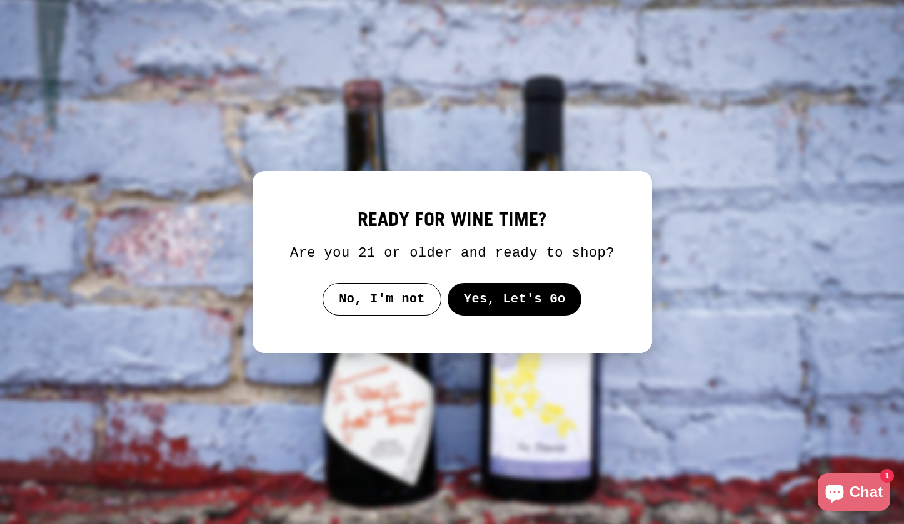
click at [506, 308] on button "Yes, Let's Go" at bounding box center [514, 299] width 134 height 33
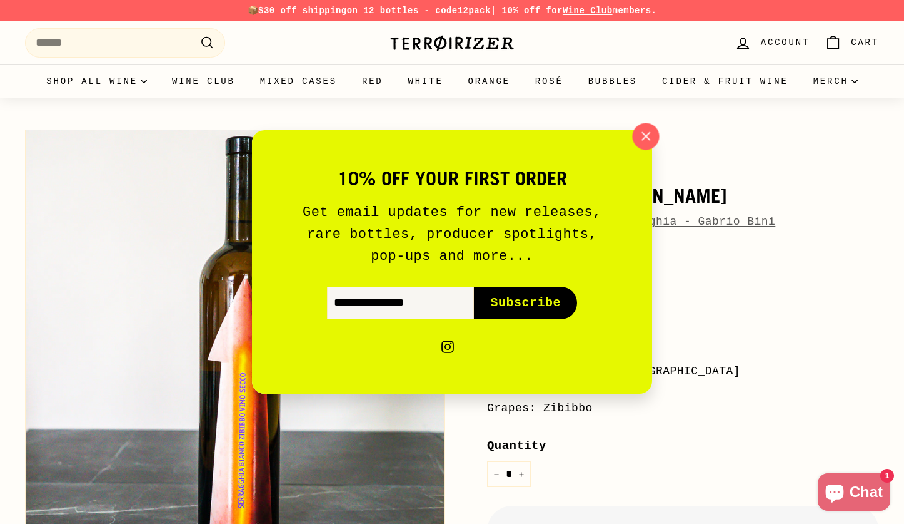
click at [637, 135] on button ""Close (esc)"" at bounding box center [645, 136] width 27 height 27
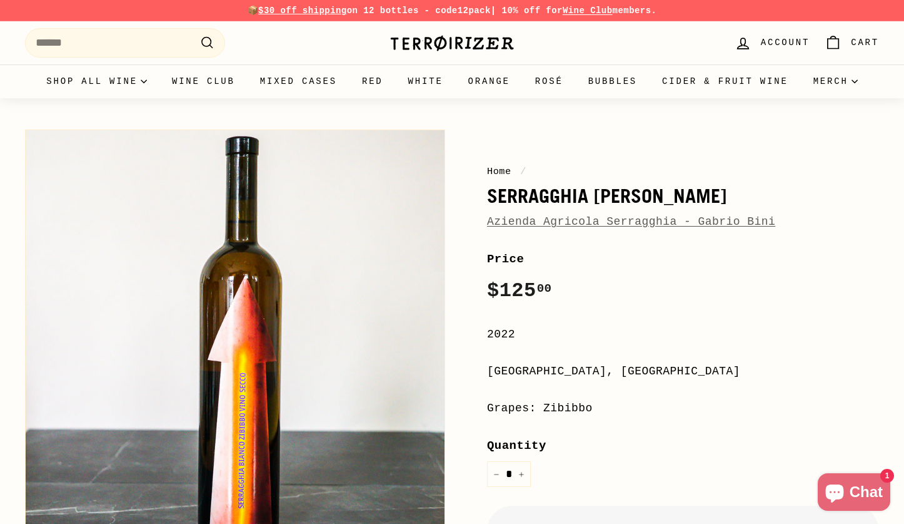
click at [557, 200] on h1 "Serragghia Bianco" at bounding box center [683, 195] width 392 height 21
click at [557, 200] on h1 "Serragghia [PERSON_NAME]" at bounding box center [683, 195] width 392 height 21
copy h1 "Serragghia"
click at [123, 42] on input "Search" at bounding box center [125, 42] width 200 height 29
paste input "**********"
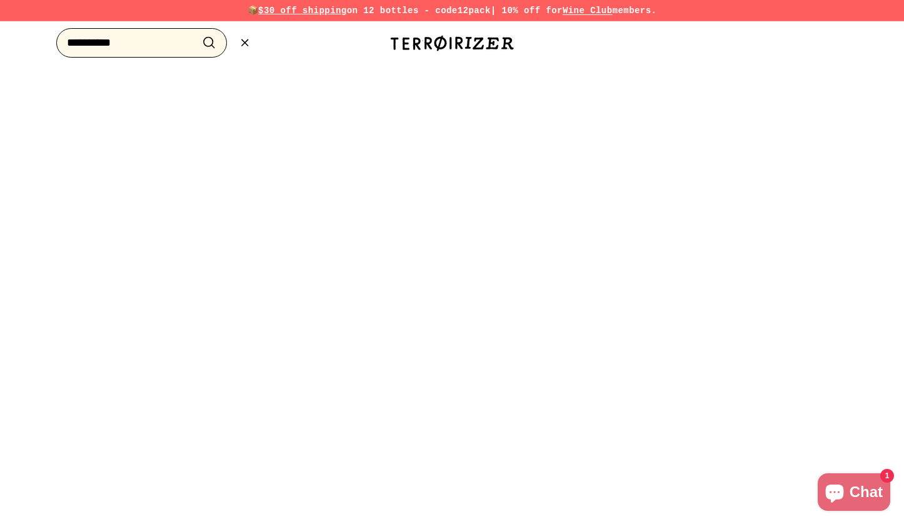
type input "**********"
click at [209, 43] on button ".cls-1{fill:none;stroke:#000;stroke-miterlimit:10;stroke-width:2px} Search" at bounding box center [209, 42] width 23 height 19
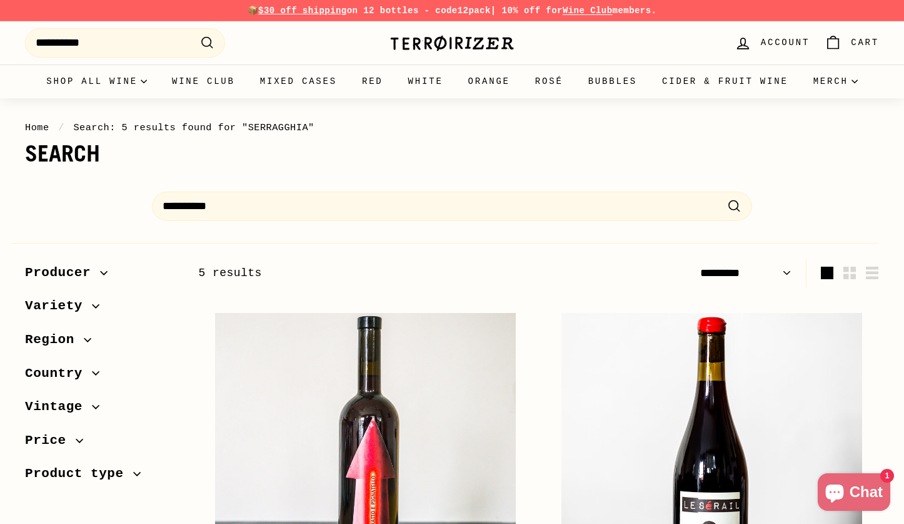
select select "*********"
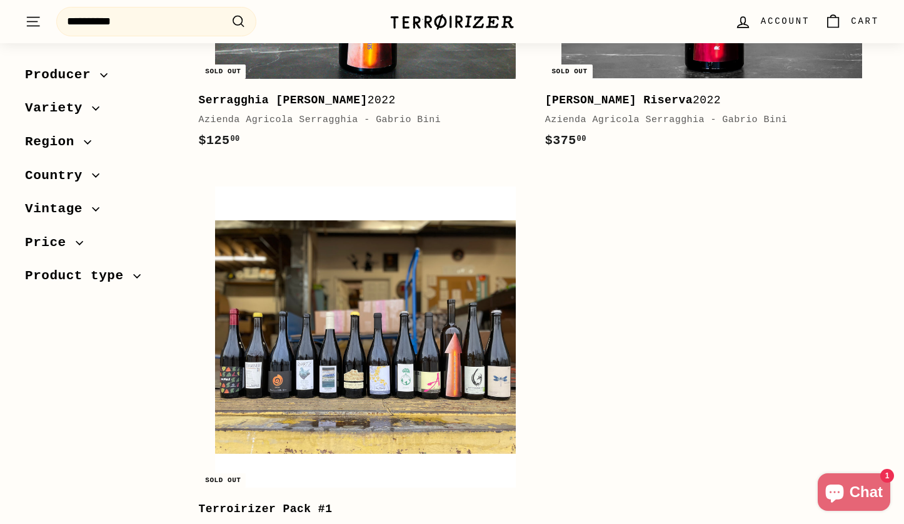
scroll to position [1102, 0]
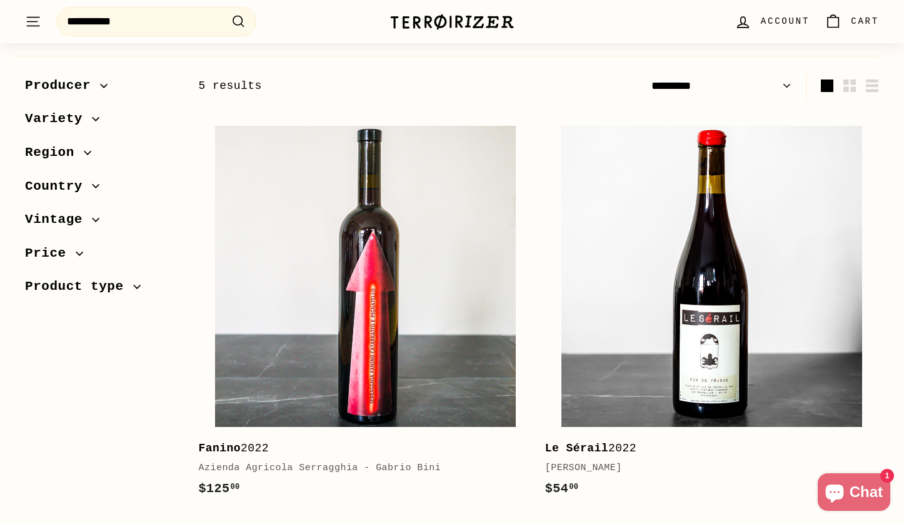
scroll to position [116, 0]
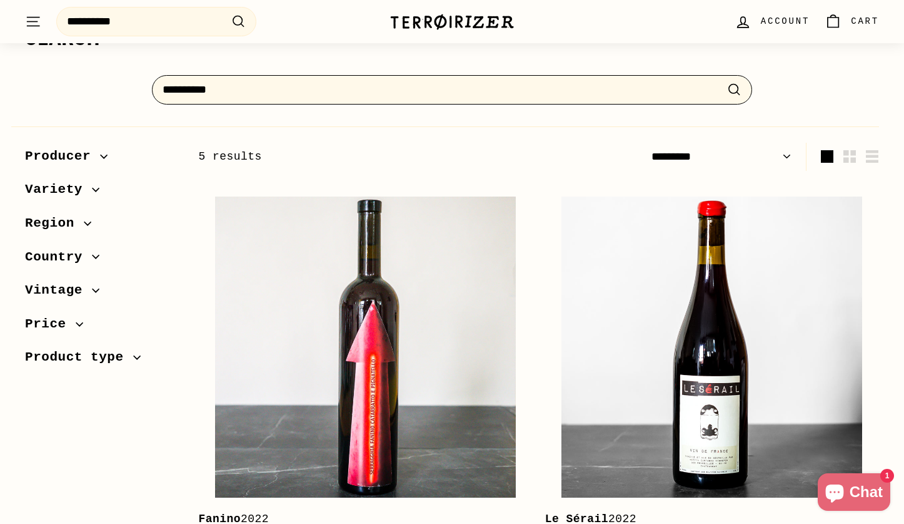
click at [435, 89] on input "**********" at bounding box center [452, 89] width 600 height 29
type input "*"
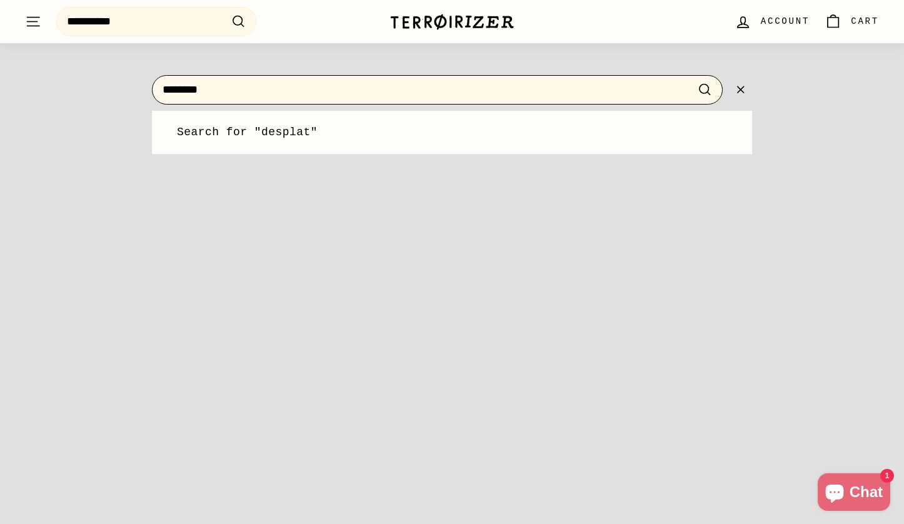
type input "********"
click at [705, 89] on button ".cls-1{fill:none;stroke:#000;stroke-miterlimit:10;stroke-width:2px} Search" at bounding box center [705, 89] width 23 height 19
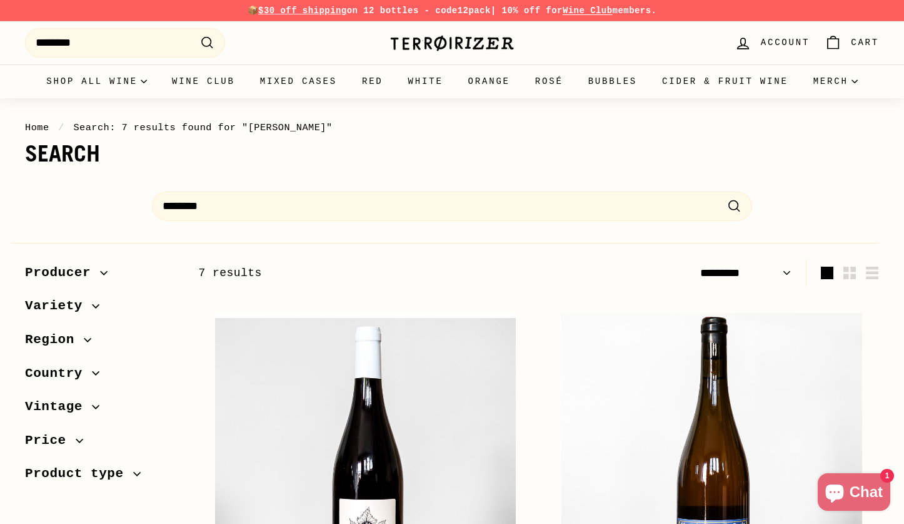
select select "*********"
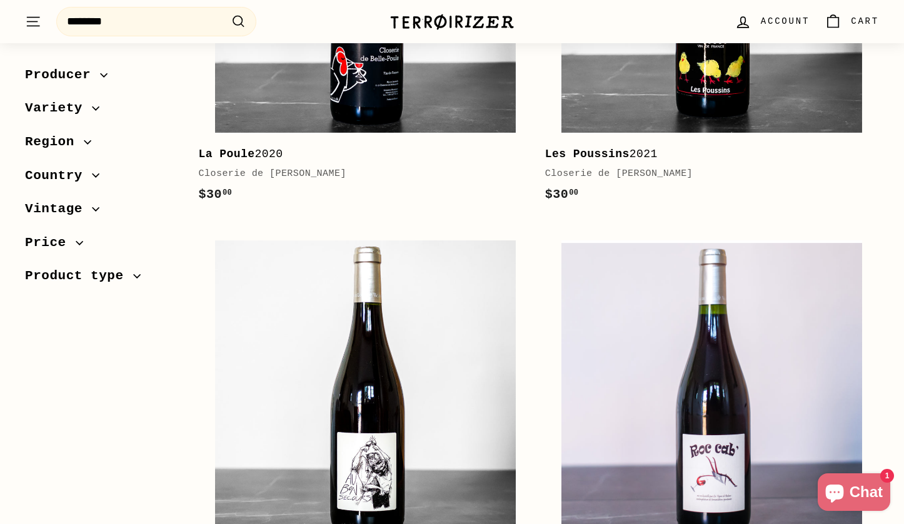
scroll to position [463, 0]
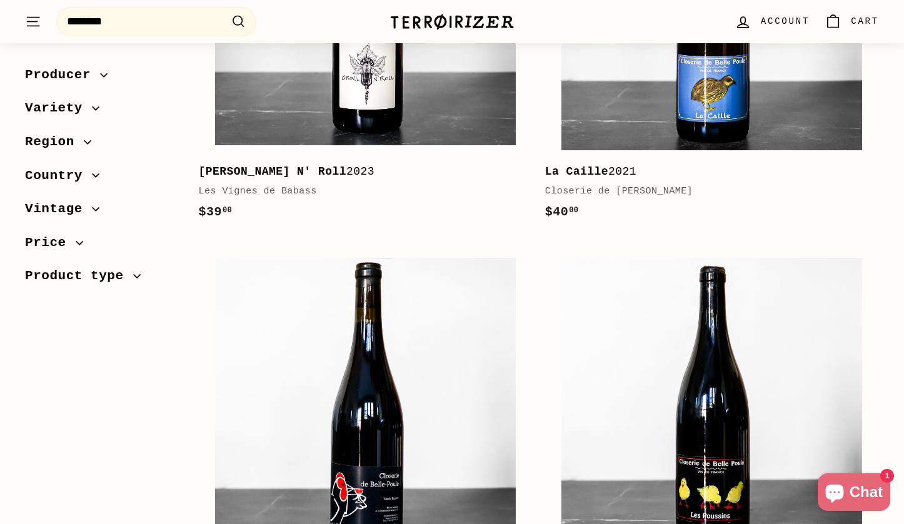
click at [408, 42] on div ". . . Site navigation Search ******** .cls-1{fill:none;stroke:#000;stroke-miter…" at bounding box center [452, 21] width 904 height 43
click at [395, 102] on img at bounding box center [365, -1] width 301 height 301
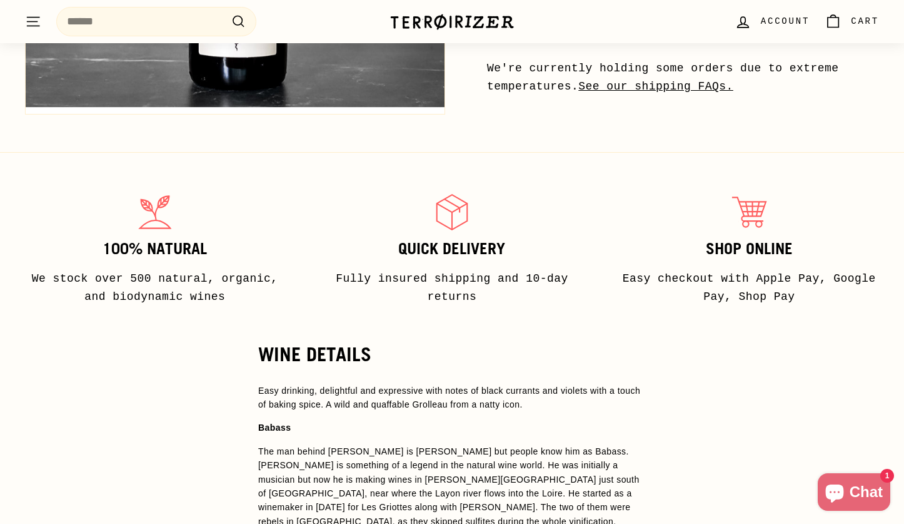
scroll to position [888, 0]
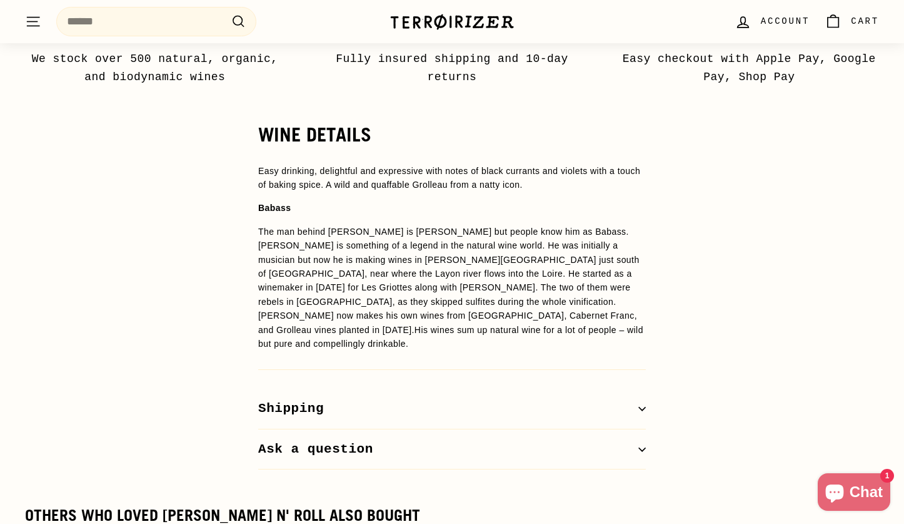
click at [487, 201] on p "Babass" at bounding box center [452, 208] width 388 height 14
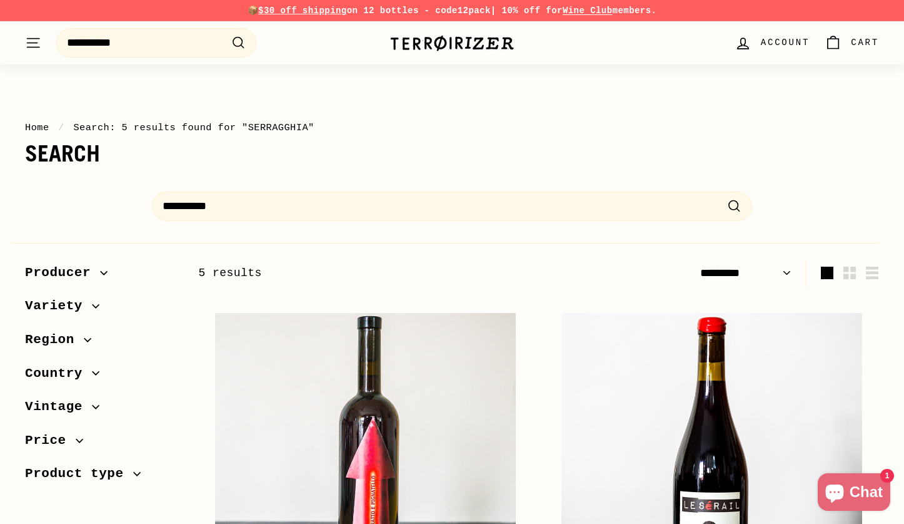
select select "*********"
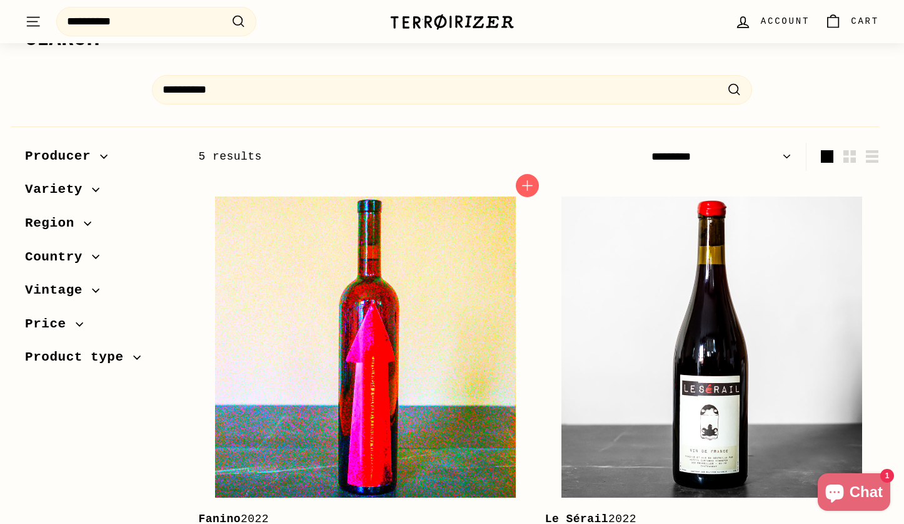
click at [418, 240] on img at bounding box center [365, 346] width 301 height 301
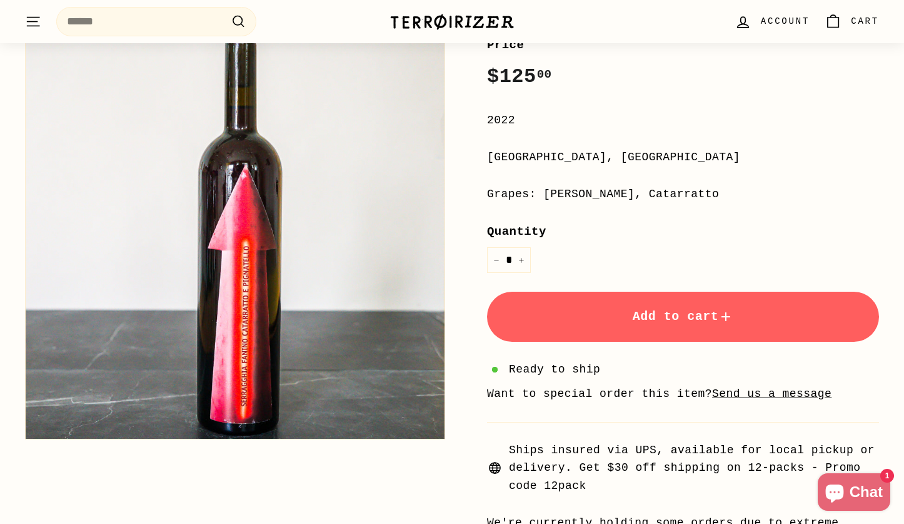
scroll to position [302, 0]
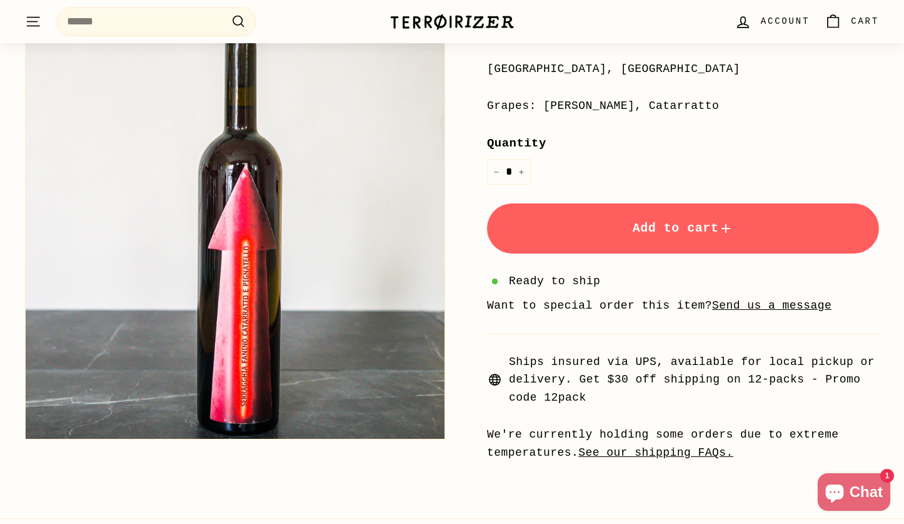
click at [695, 146] on label "Quantity" at bounding box center [683, 143] width 392 height 19
click at [531, 159] on input "*" at bounding box center [509, 172] width 44 height 26
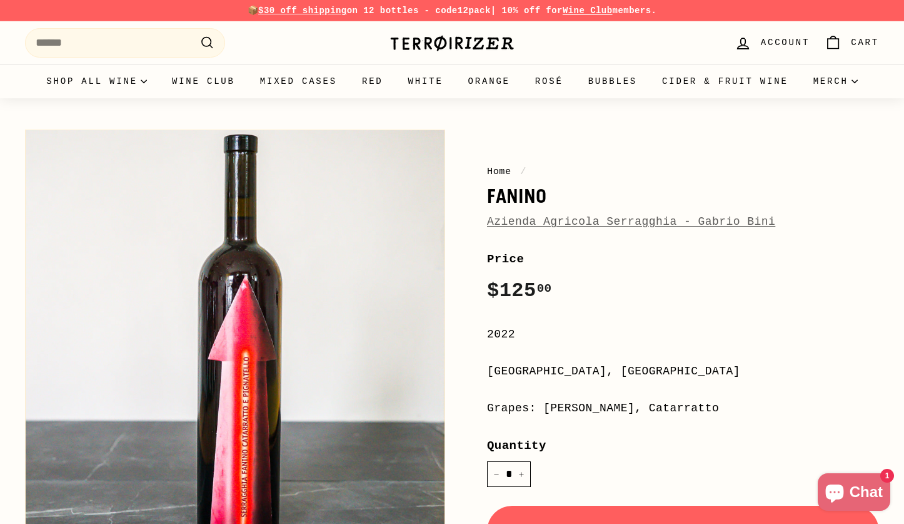
scroll to position [0, 0]
click at [564, 230] on div "Home / Fanino Azienda Agricola Serragghia - Gabrio Bini Price Regular price $12…" at bounding box center [669, 443] width 420 height 641
click at [566, 221] on link "Azienda Agricola Serragghia - Gabrio Bini" at bounding box center [631, 221] width 288 height 13
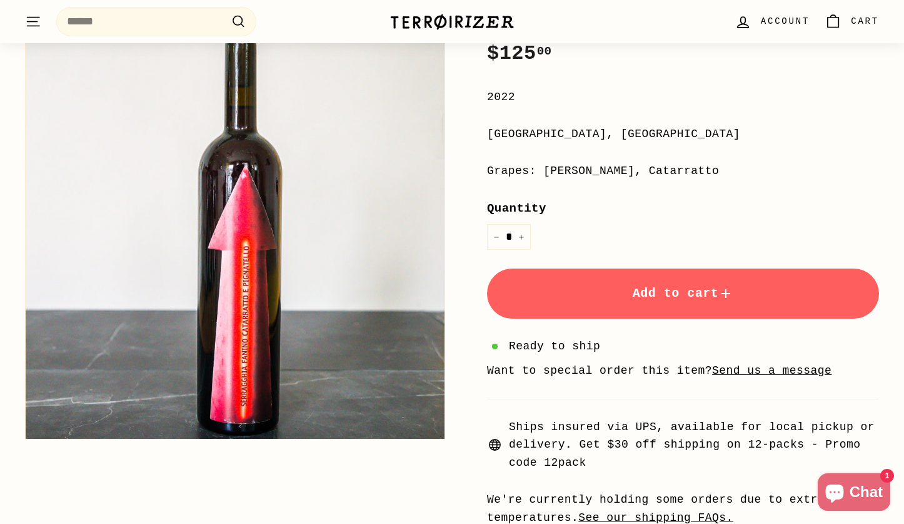
scroll to position [473, 0]
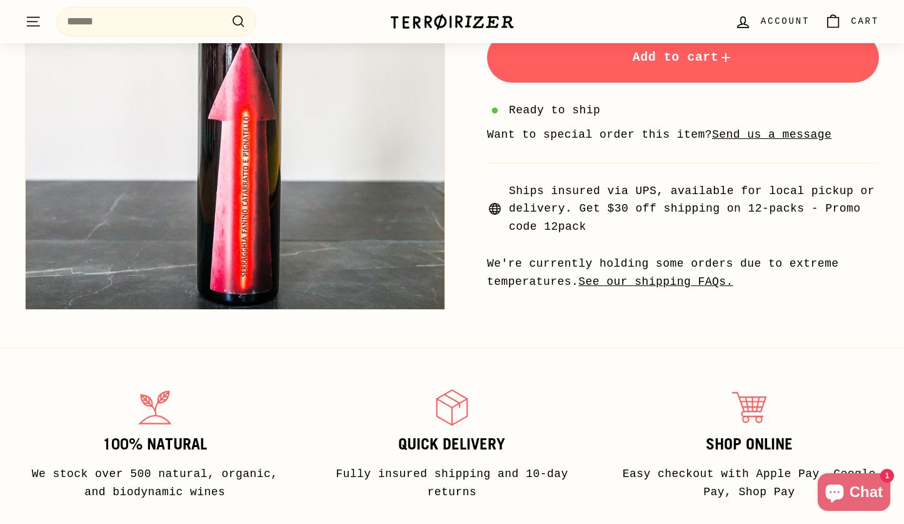
click at [649, 153] on div "**********" at bounding box center [683, 34] width 392 height 514
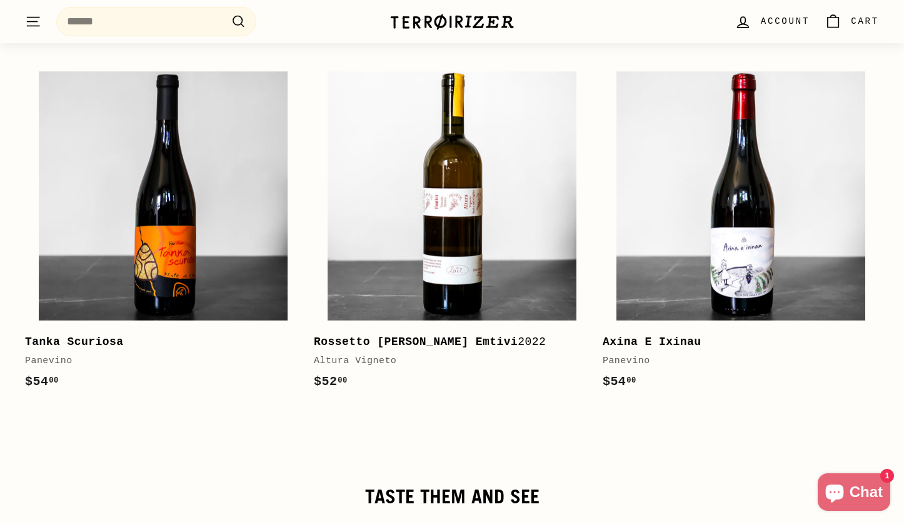
scroll to position [1796, 0]
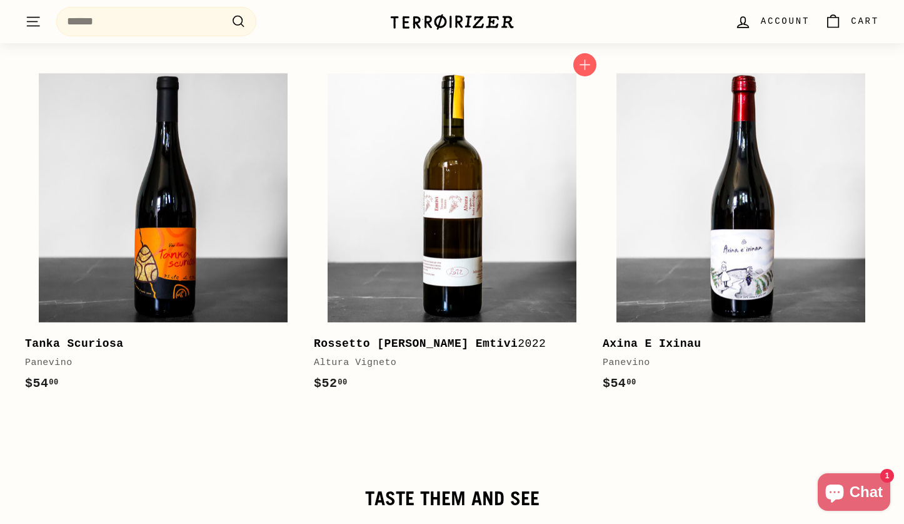
click at [452, 337] on b "Rossetto [PERSON_NAME] Emtivi" at bounding box center [416, 343] width 204 height 13
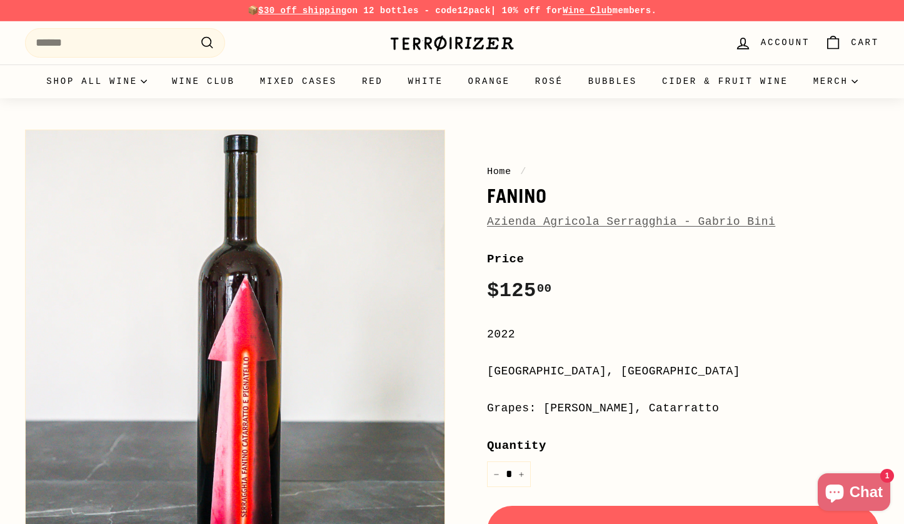
scroll to position [0, 0]
click at [221, 81] on link "Wine Club" at bounding box center [204, 81] width 88 height 34
click at [596, 220] on link "Azienda Agricola Serragghia - Gabrio Bini" at bounding box center [631, 221] width 288 height 13
click at [223, 82] on link "Wine Club" at bounding box center [204, 81] width 88 height 34
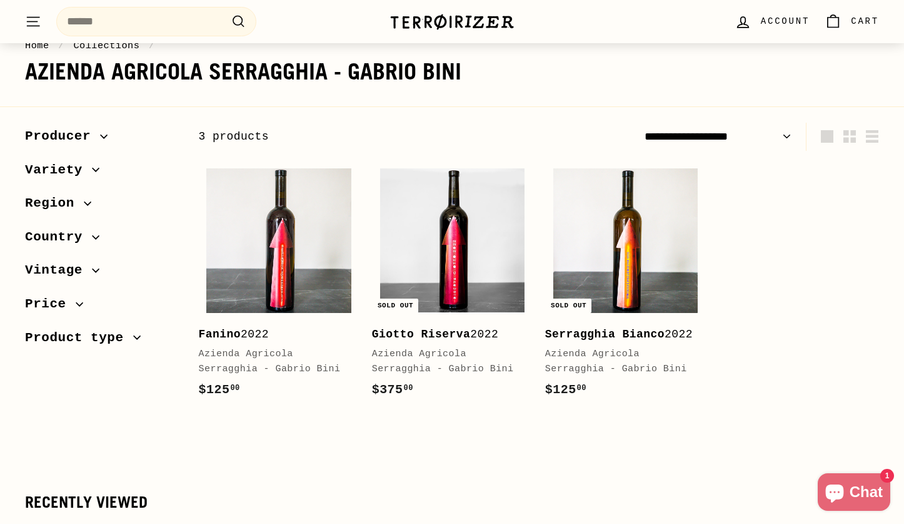
scroll to position [119, 0]
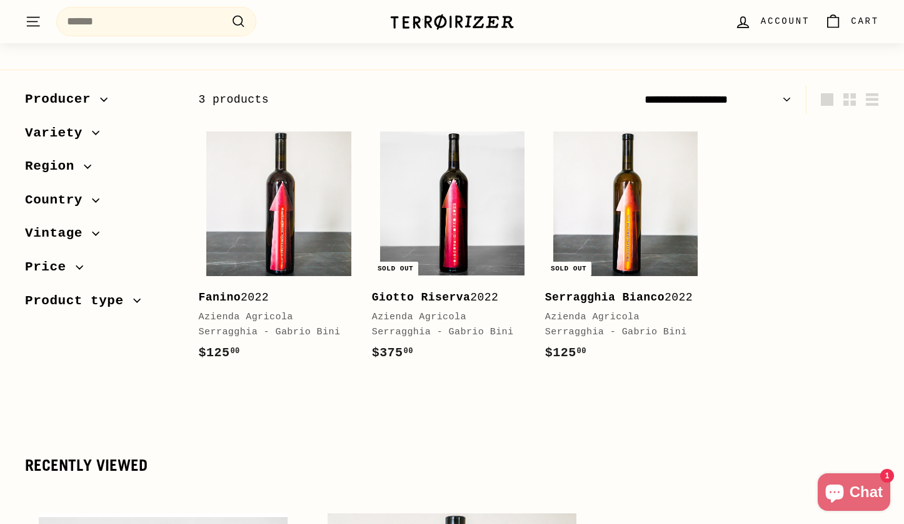
click at [751, 236] on div "Add to cart Fanino 2022 Azienda Agricola Serragghia - [PERSON_NAME] $125 00 $12…" at bounding box center [539, 252] width 693 height 258
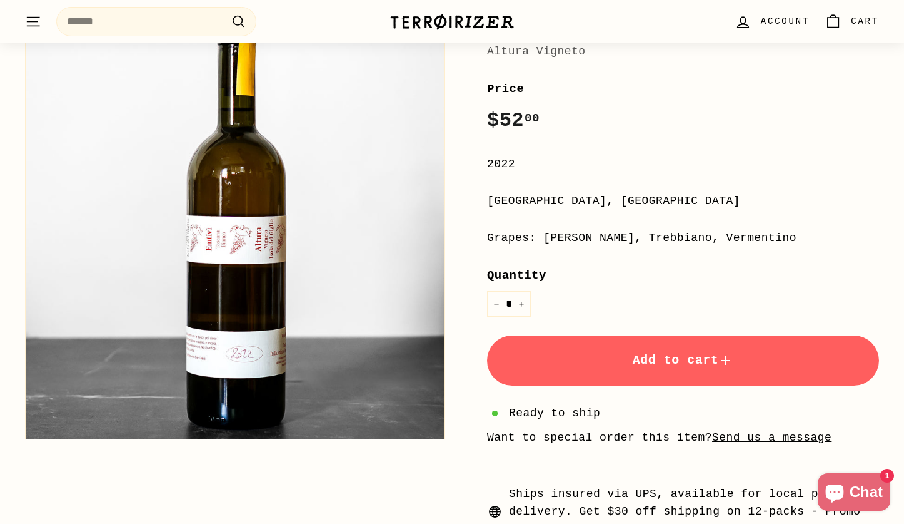
scroll to position [233, 0]
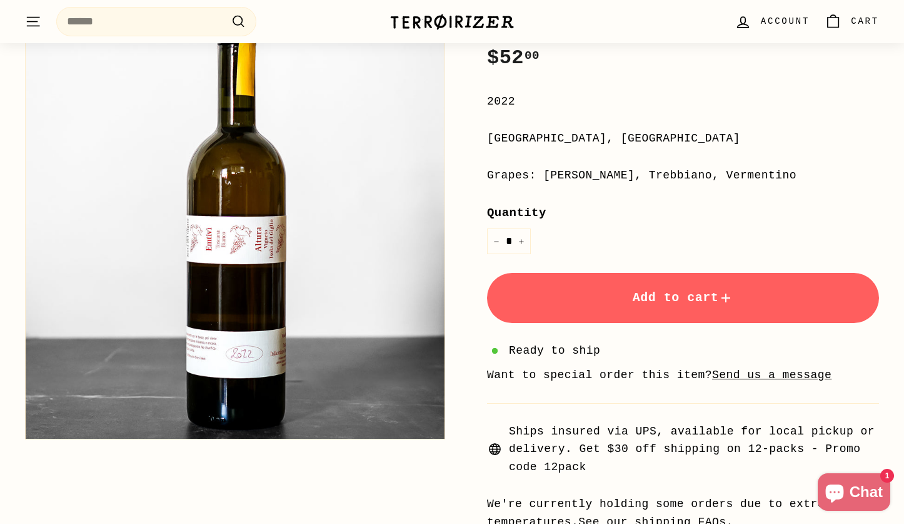
click at [759, 238] on div "Quantity * − +" at bounding box center [683, 228] width 392 height 51
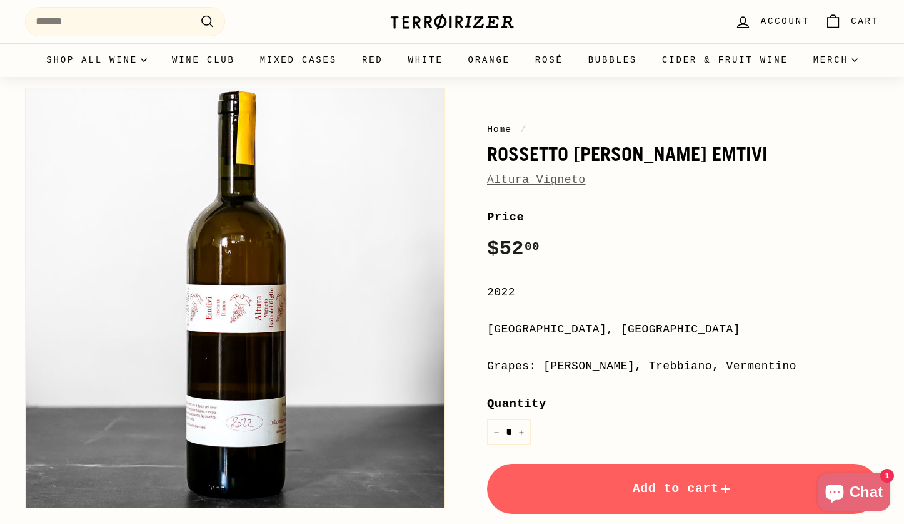
scroll to position [14, 0]
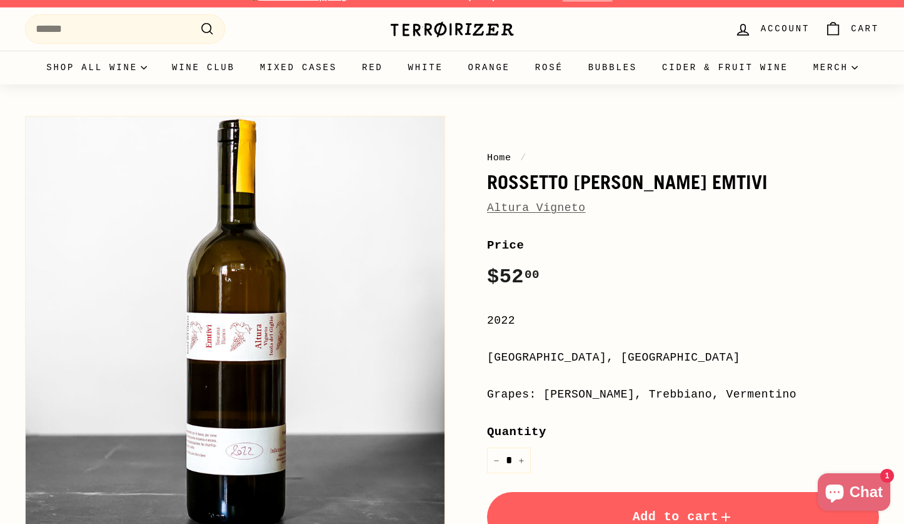
click at [569, 203] on link "Altura Vigneto" at bounding box center [536, 207] width 99 height 13
click at [545, 211] on link "Altura Vigneto" at bounding box center [536, 207] width 99 height 13
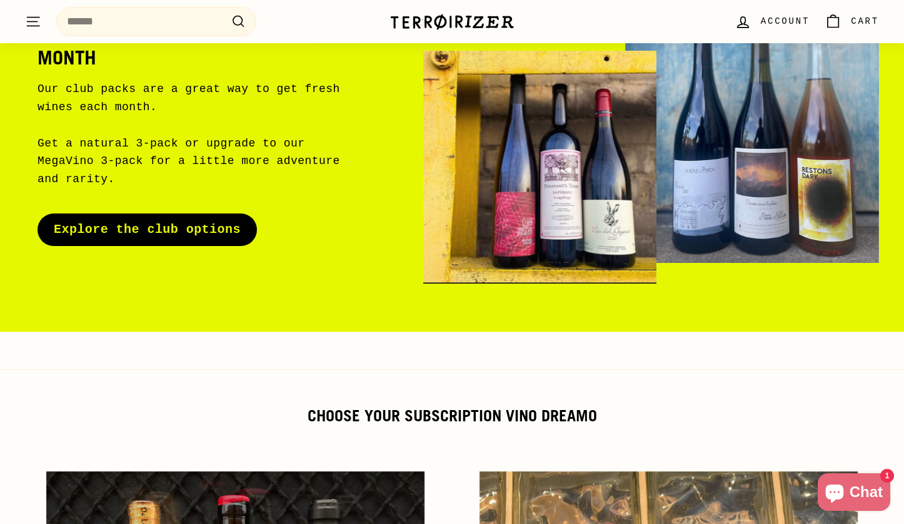
click at [209, 224] on link "Explore the club options" at bounding box center [148, 229] width 220 height 33
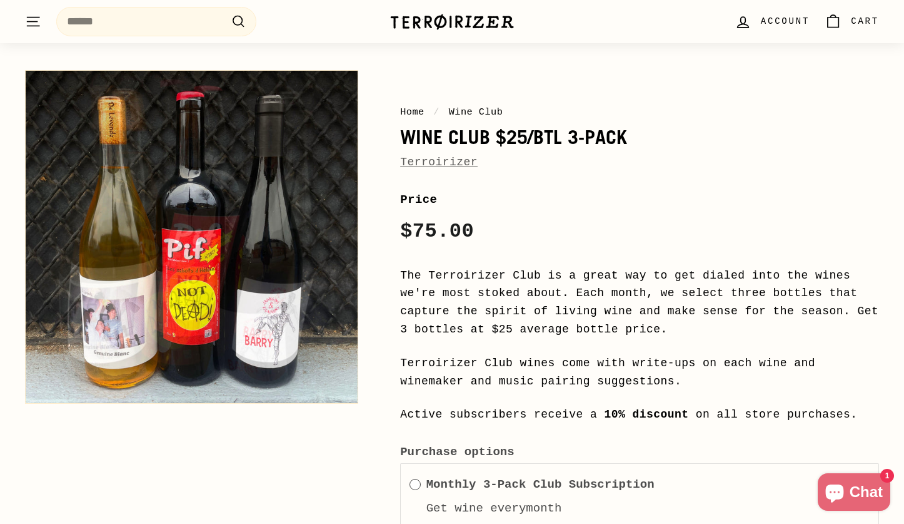
click at [763, 243] on div "Price Regular price $75.00 /" at bounding box center [639, 219] width 479 height 58
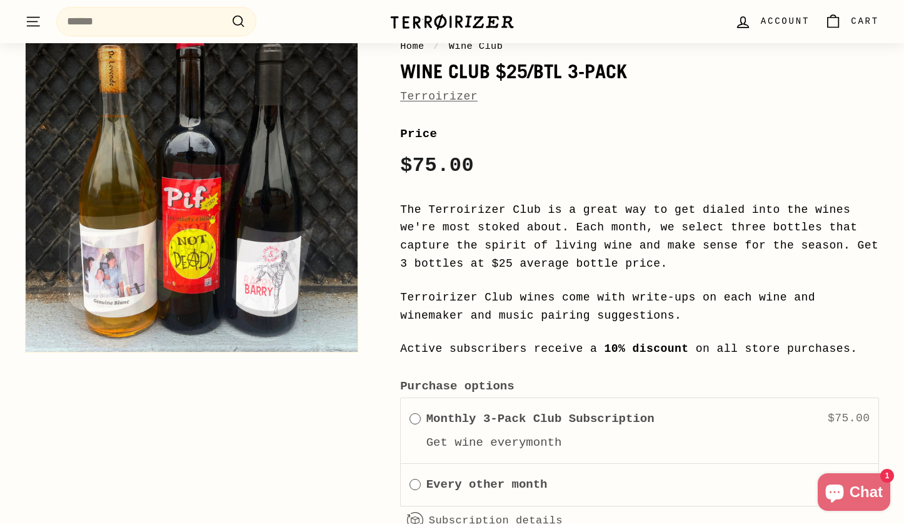
scroll to position [1174, 0]
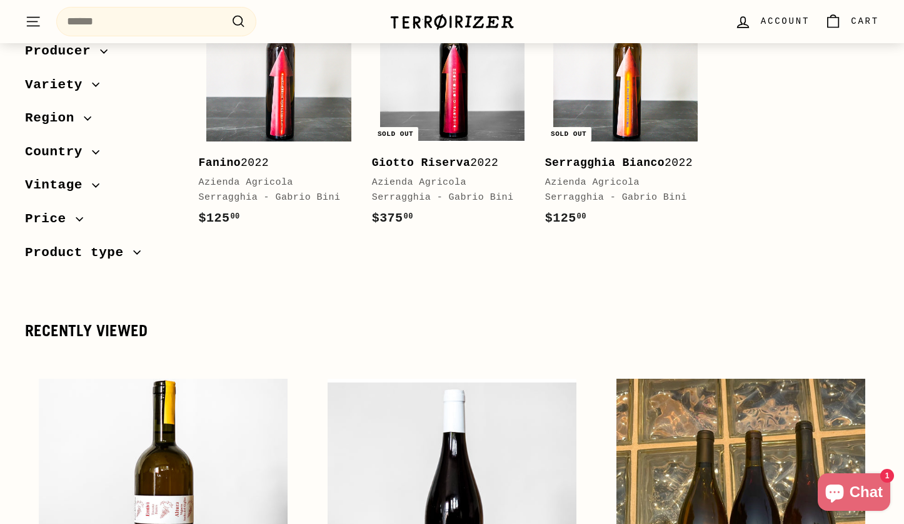
scroll to position [283, 0]
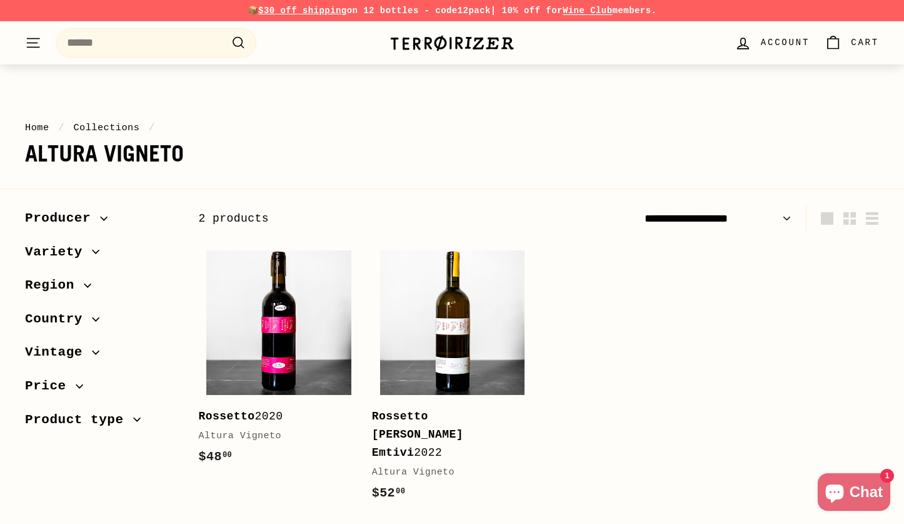
scroll to position [68, 0]
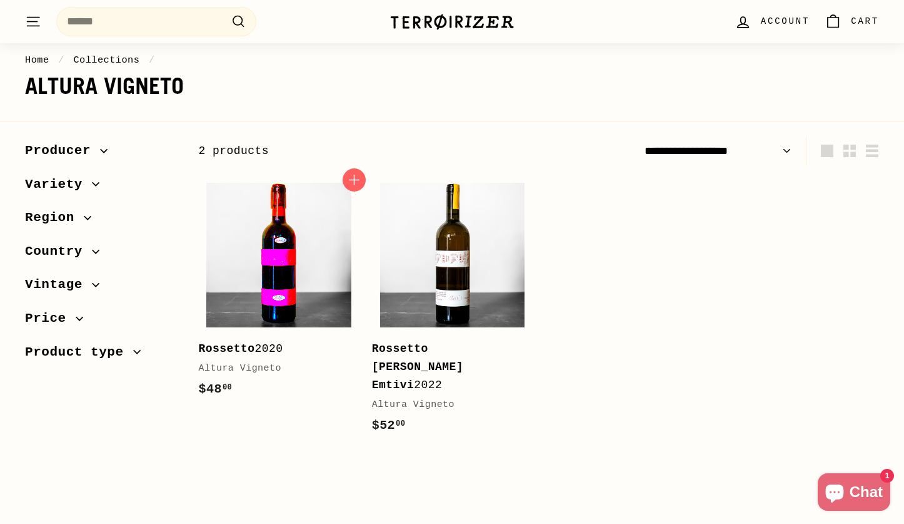
click at [284, 271] on img at bounding box center [278, 255] width 144 height 144
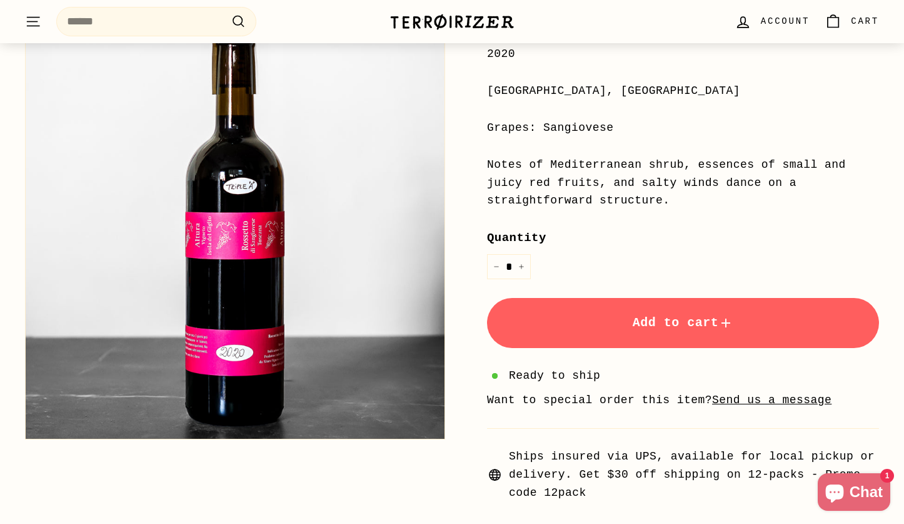
scroll to position [360, 0]
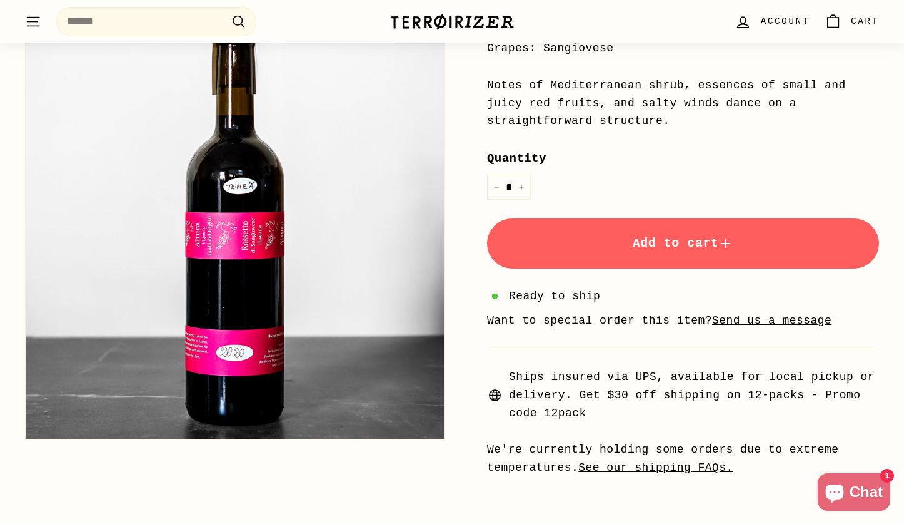
click at [687, 236] on span "Add to cart" at bounding box center [683, 243] width 101 height 14
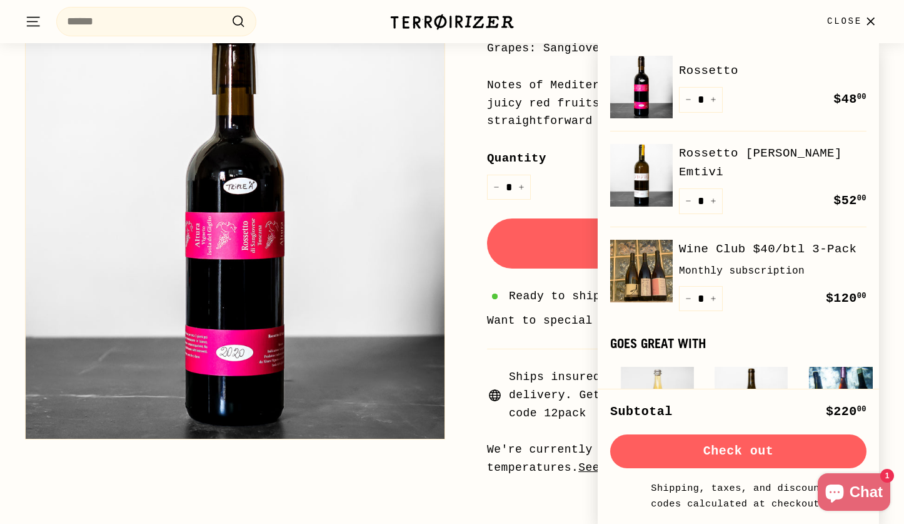
click at [743, 451] on button "Check out" at bounding box center [738, 451] width 256 height 34
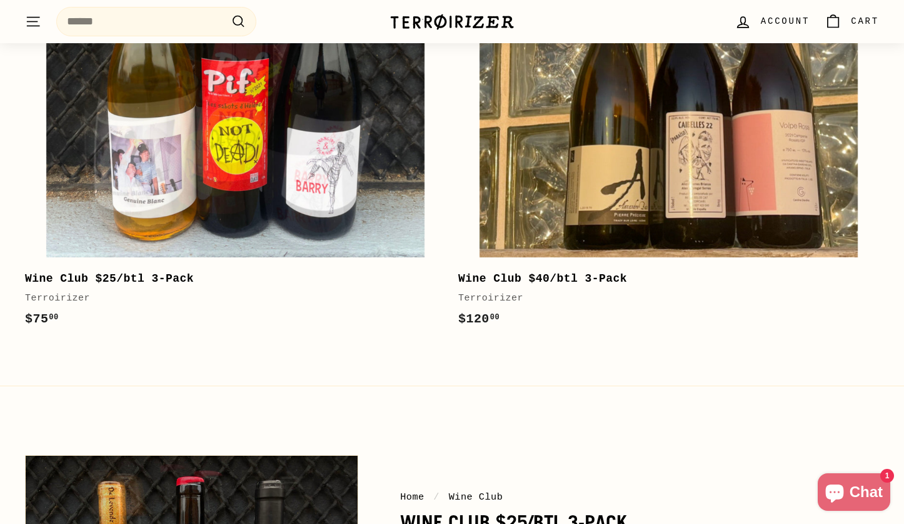
scroll to position [635, 0]
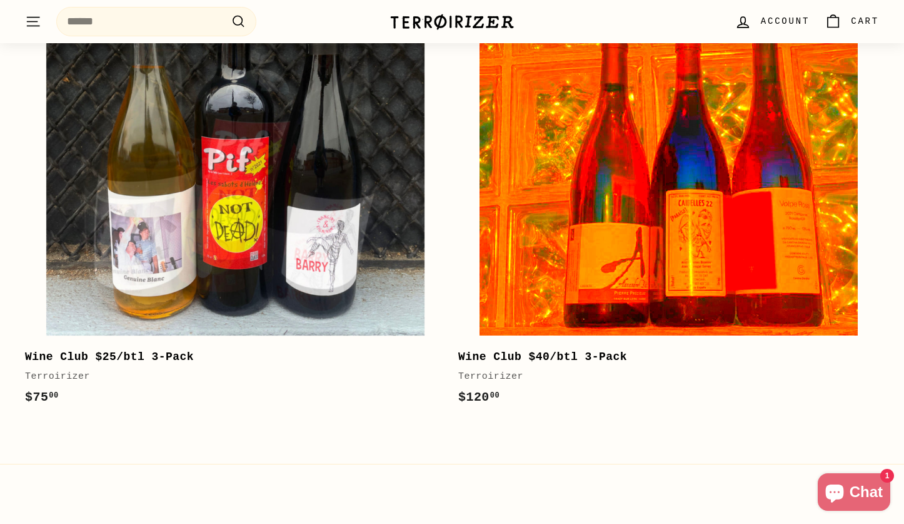
click at [601, 186] on img at bounding box center [669, 146] width 379 height 379
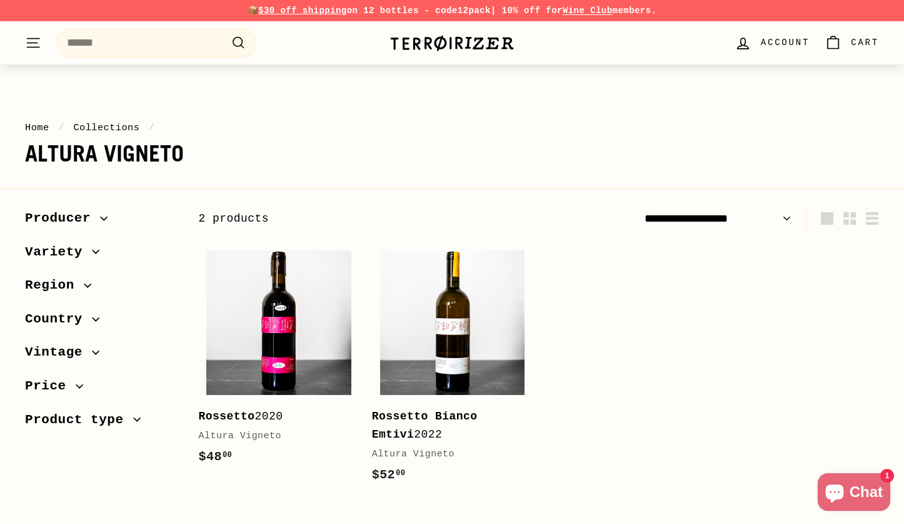
scroll to position [32, 0]
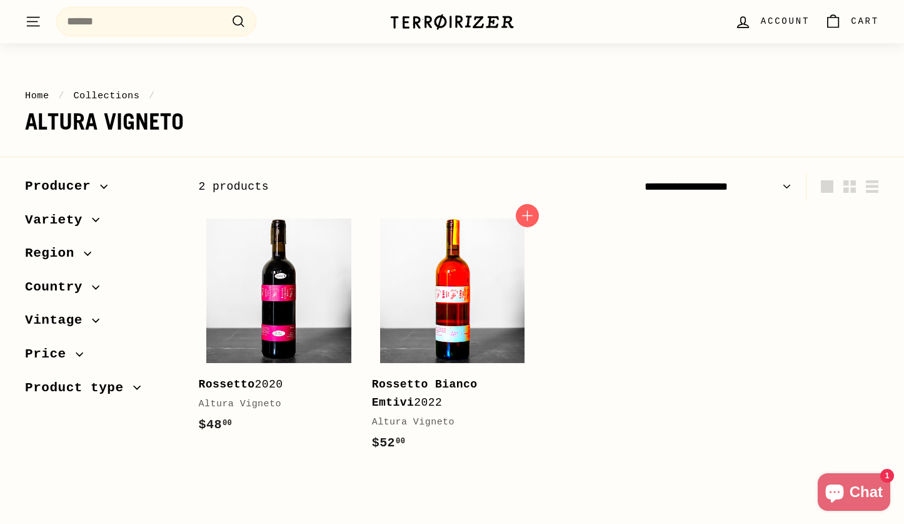
click at [456, 278] on img at bounding box center [452, 290] width 144 height 144
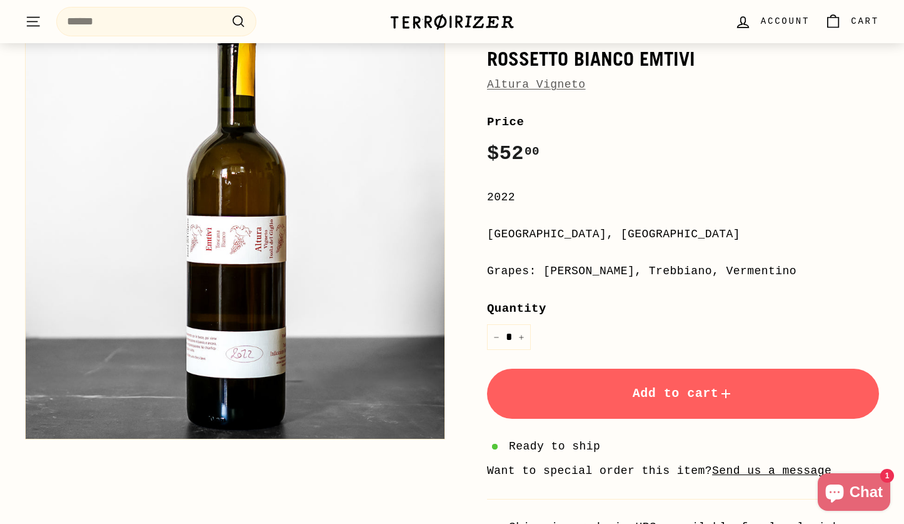
scroll to position [148, 0]
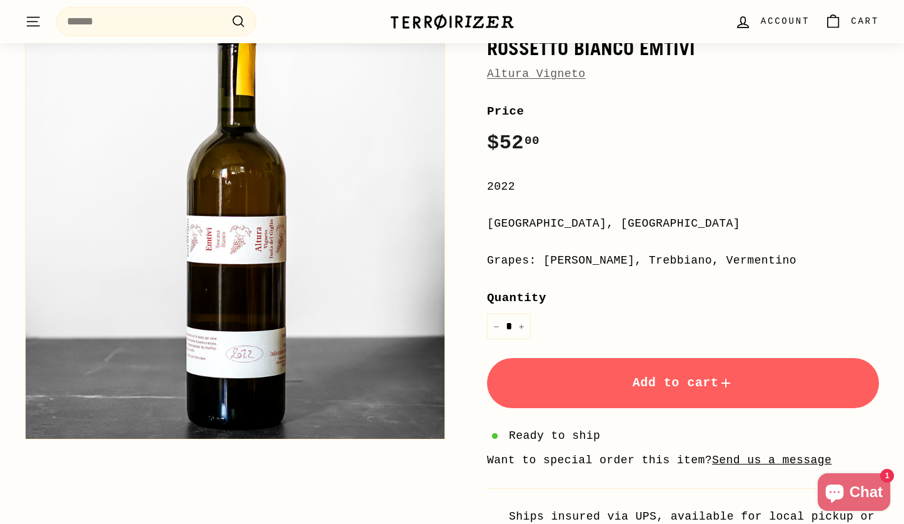
click at [667, 375] on span "Add to cart" at bounding box center [683, 382] width 101 height 14
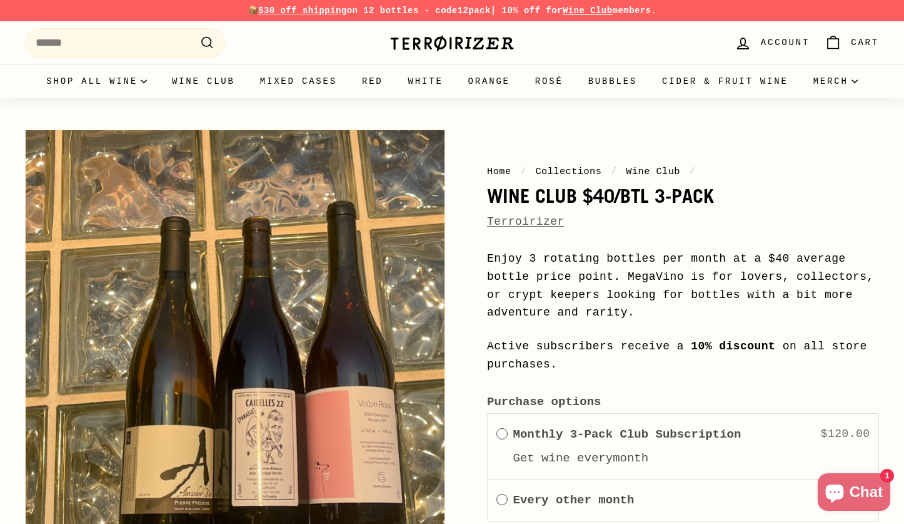
scroll to position [281, 0]
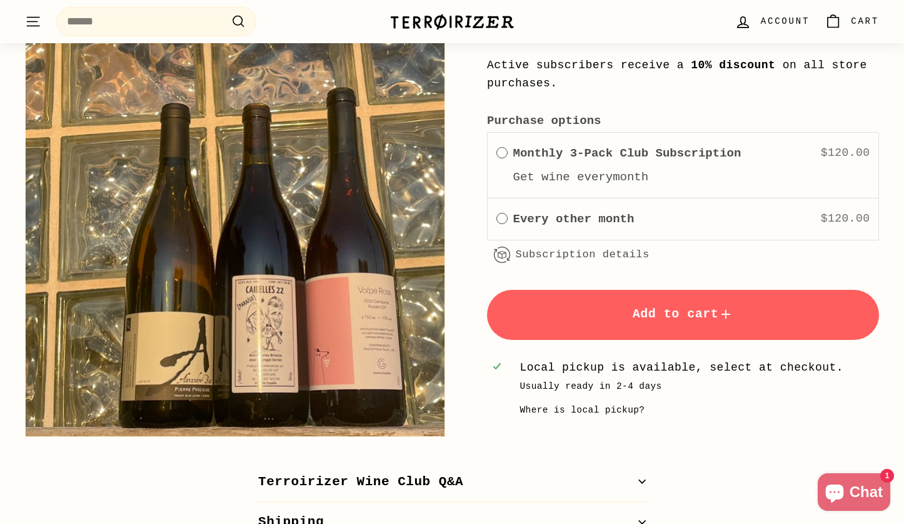
click at [589, 301] on button "Add to cart" at bounding box center [683, 315] width 392 height 50
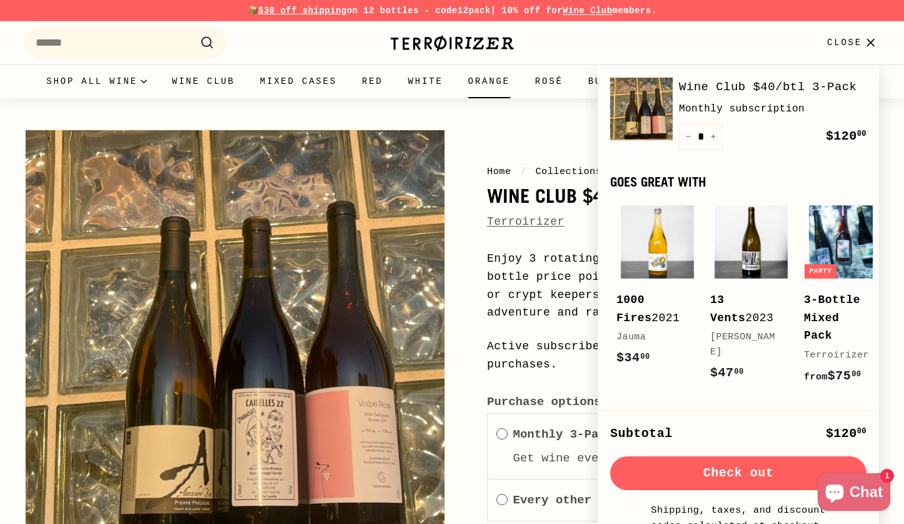
scroll to position [0, 0]
click at [139, 46] on input "Search" at bounding box center [125, 42] width 200 height 29
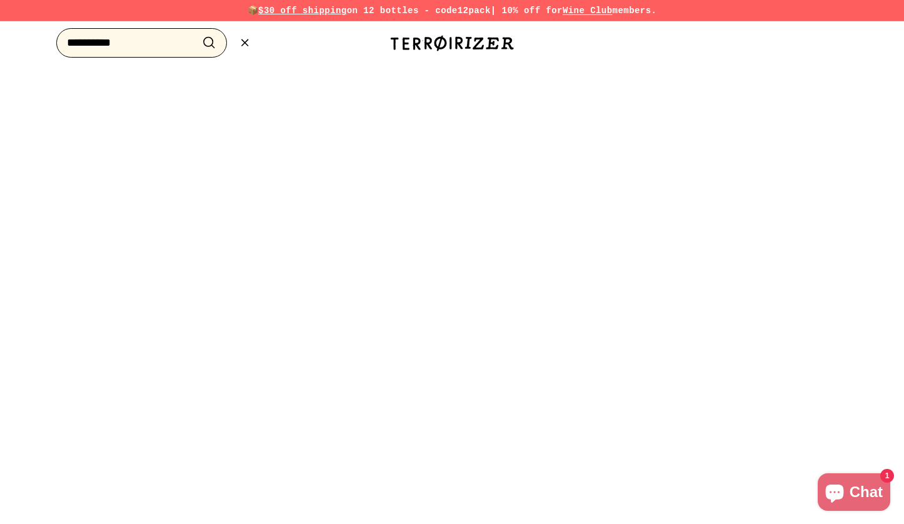
type input "**********"
click at [209, 43] on button ".cls-1{fill:none;stroke:#000;stroke-miterlimit:10;stroke-width:2px} Search" at bounding box center [209, 42] width 23 height 19
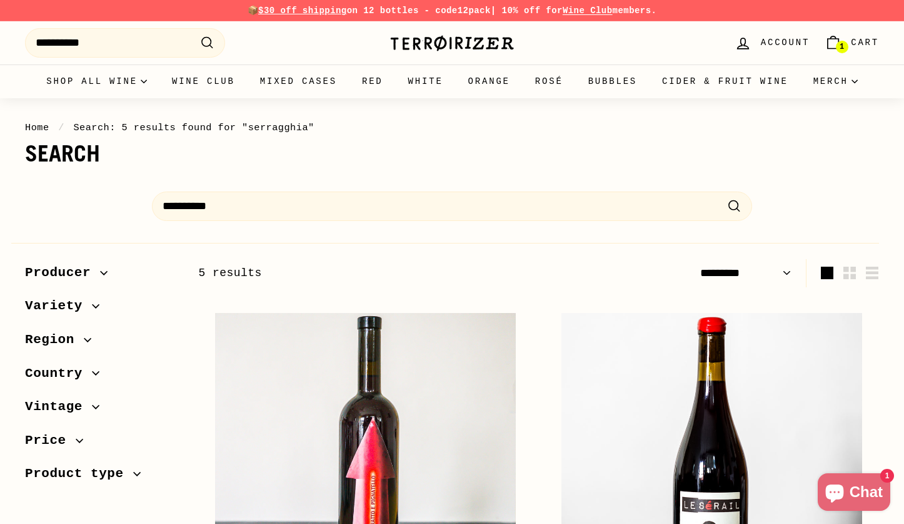
select select "*********"
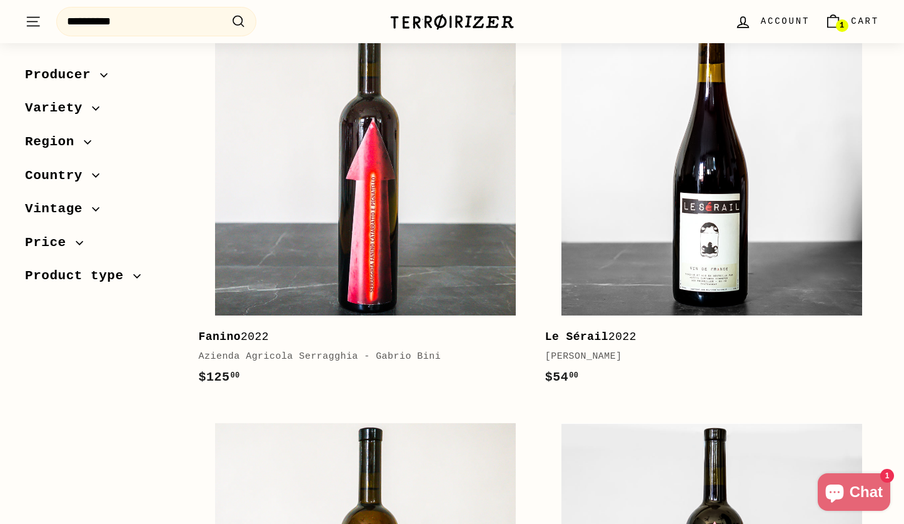
scroll to position [172, 0]
